Goal: Task Accomplishment & Management: Manage account settings

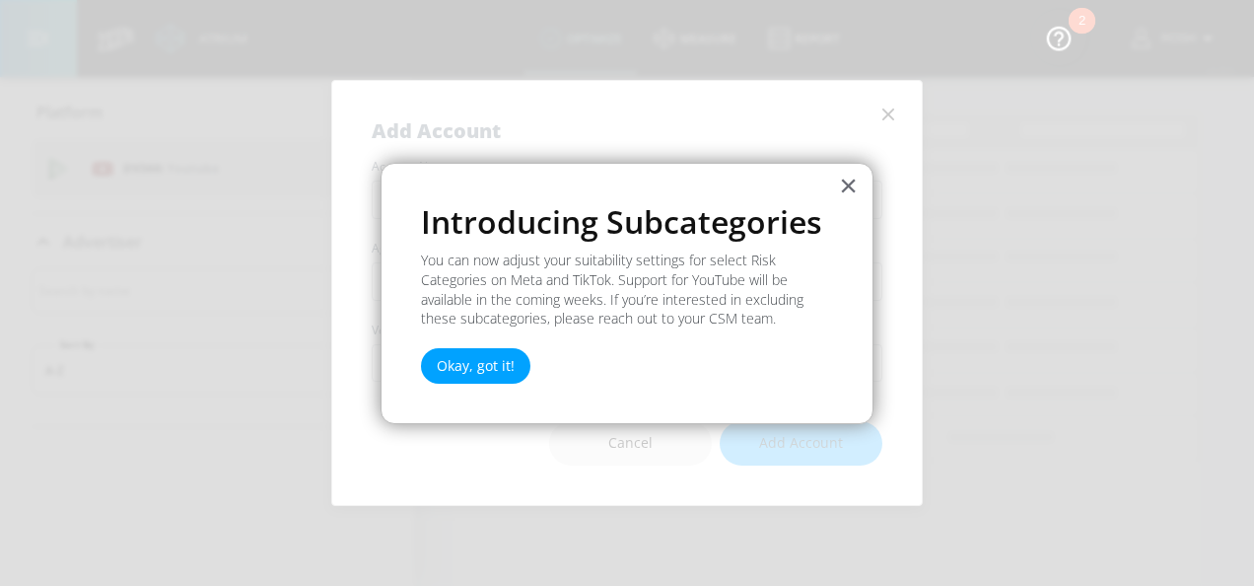
click at [836, 184] on div "× Introducing Subcategories You can now adjust your suitability settings for se…" at bounding box center [626, 293] width 493 height 261
click at [840, 183] on button "×" at bounding box center [848, 186] width 19 height 32
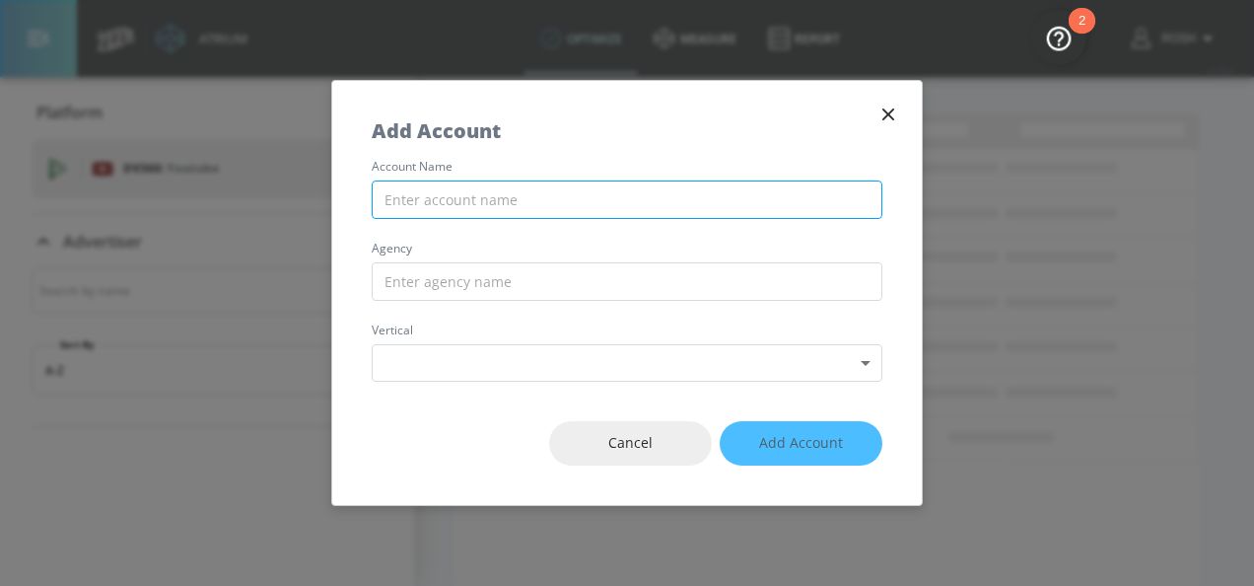
click at [681, 182] on input "text" at bounding box center [627, 199] width 511 height 38
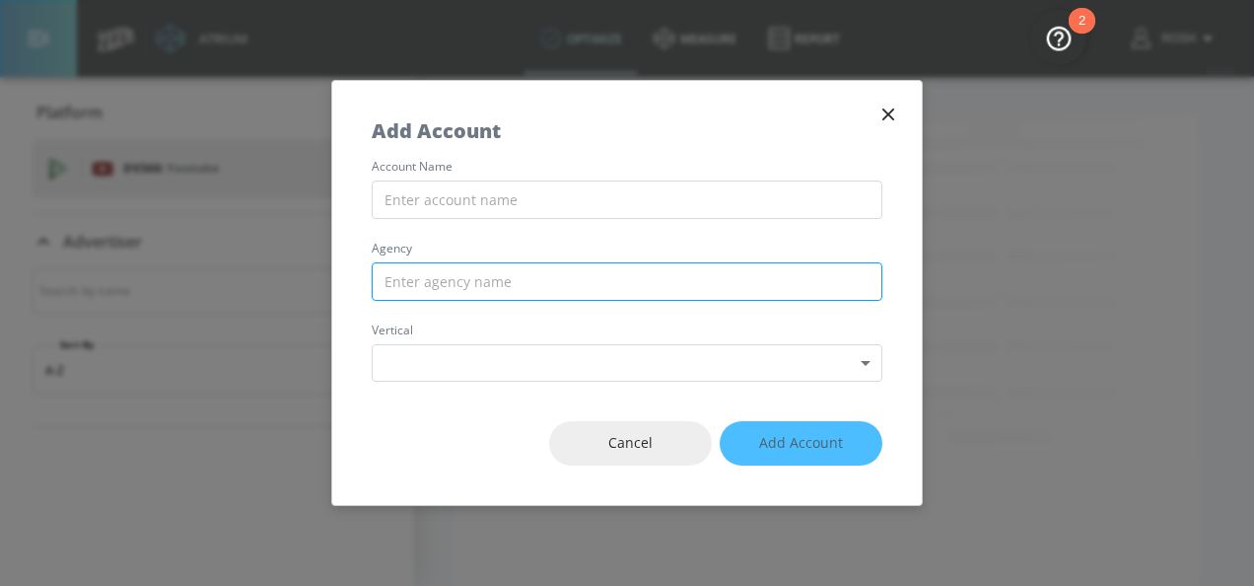
click at [586, 275] on input "text" at bounding box center [627, 281] width 511 height 38
click at [887, 109] on icon "button" at bounding box center [888, 115] width 22 height 22
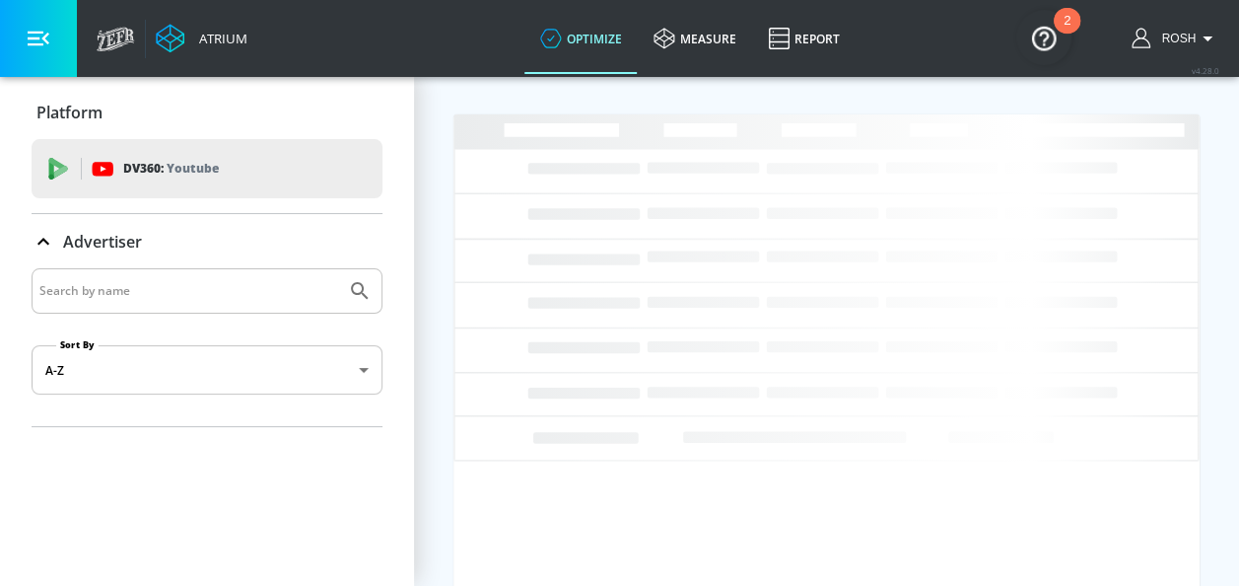
click at [41, 159] on div "DV360: Youtube" at bounding box center [207, 168] width 351 height 59
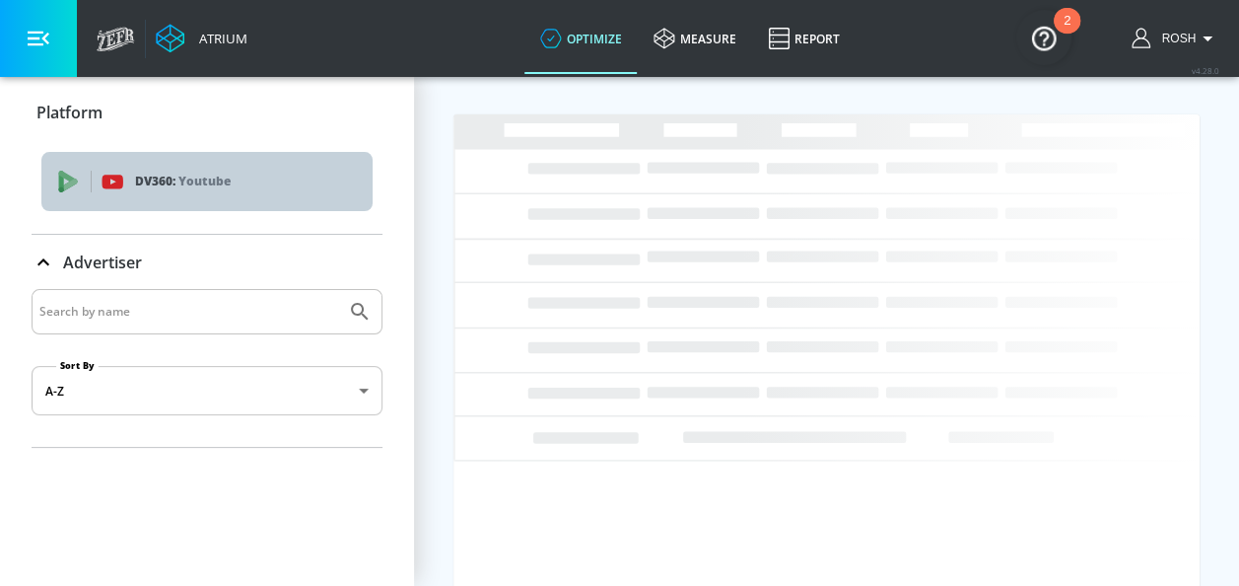
click at [41, 162] on div "DV360: Youtube" at bounding box center [206, 181] width 331 height 59
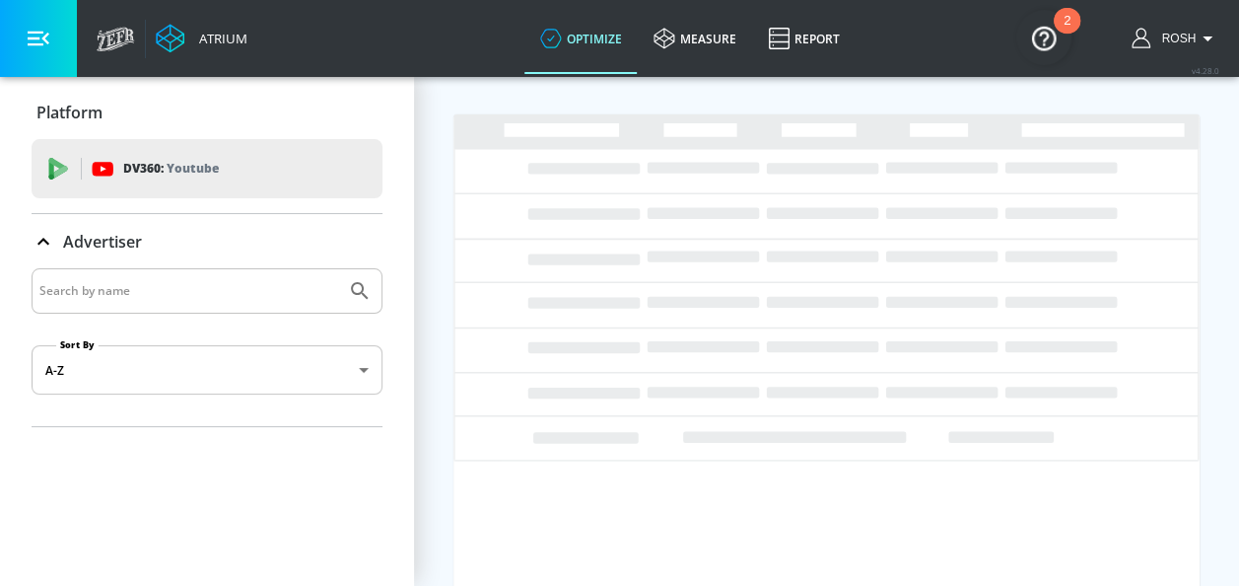
click at [42, 39] on icon "button" at bounding box center [39, 39] width 22 height 15
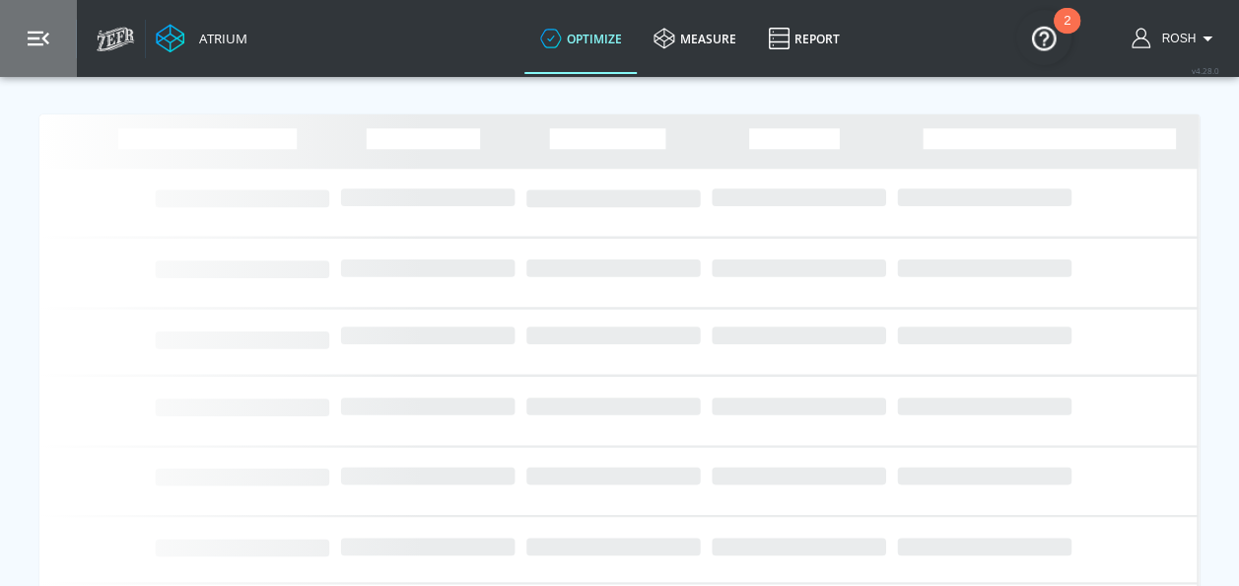
click at [42, 39] on icon "button" at bounding box center [39, 39] width 22 height 15
